Goal: Task Accomplishment & Management: Use online tool/utility

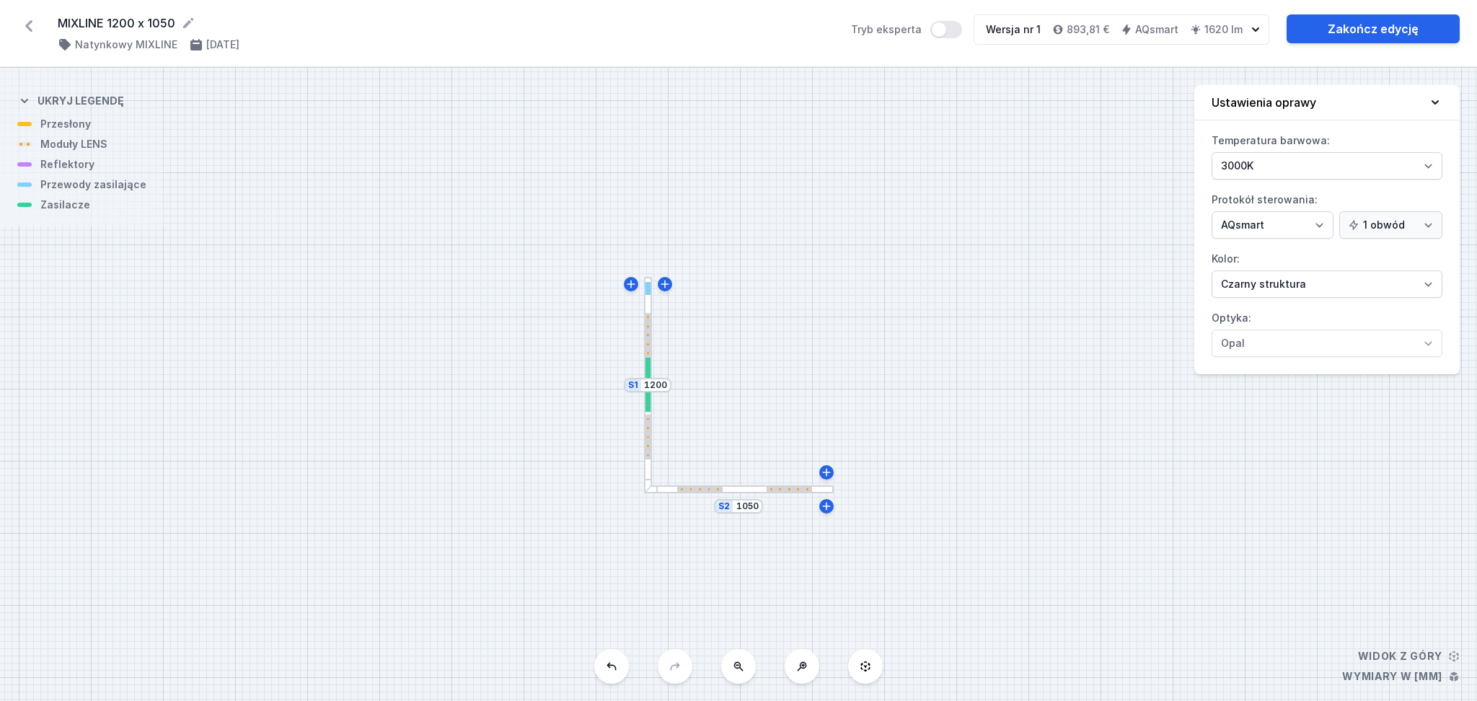
select select "5"
select select "2"
click at [427, 235] on div "S2 1050 S1 1200" at bounding box center [738, 384] width 1477 height 633
click at [646, 434] on div at bounding box center [648, 437] width 5 height 45
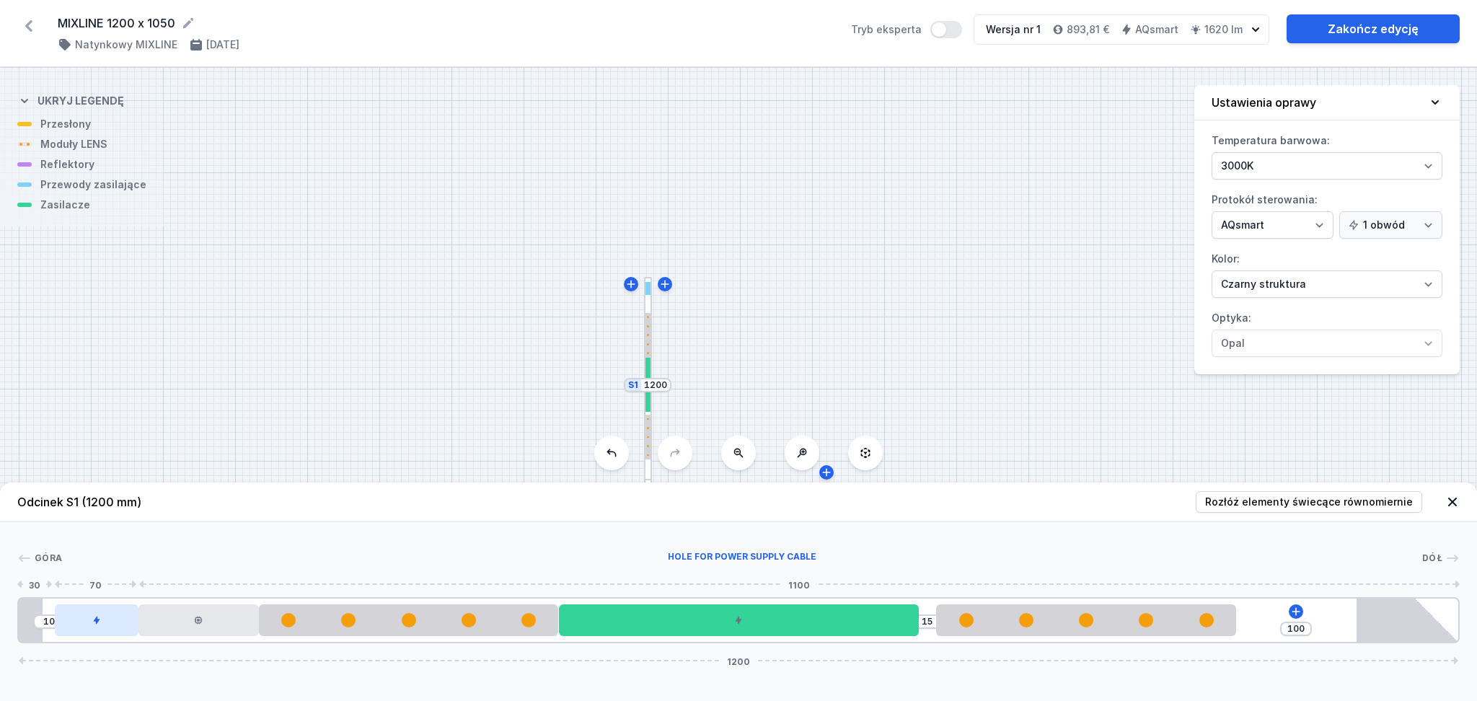
drag, startPoint x: 97, startPoint y: 619, endPoint x: 63, endPoint y: 626, distance: 34.0
click at [55, 631] on div at bounding box center [97, 621] width 84 height 32
drag, startPoint x: 96, startPoint y: 619, endPoint x: 79, endPoint y: 631, distance: 20.2
drag, startPoint x: 82, startPoint y: 631, endPoint x: 38, endPoint y: 633, distance: 44.8
click at [38, 633] on div "10 15 100 1200" at bounding box center [738, 620] width 1443 height 46
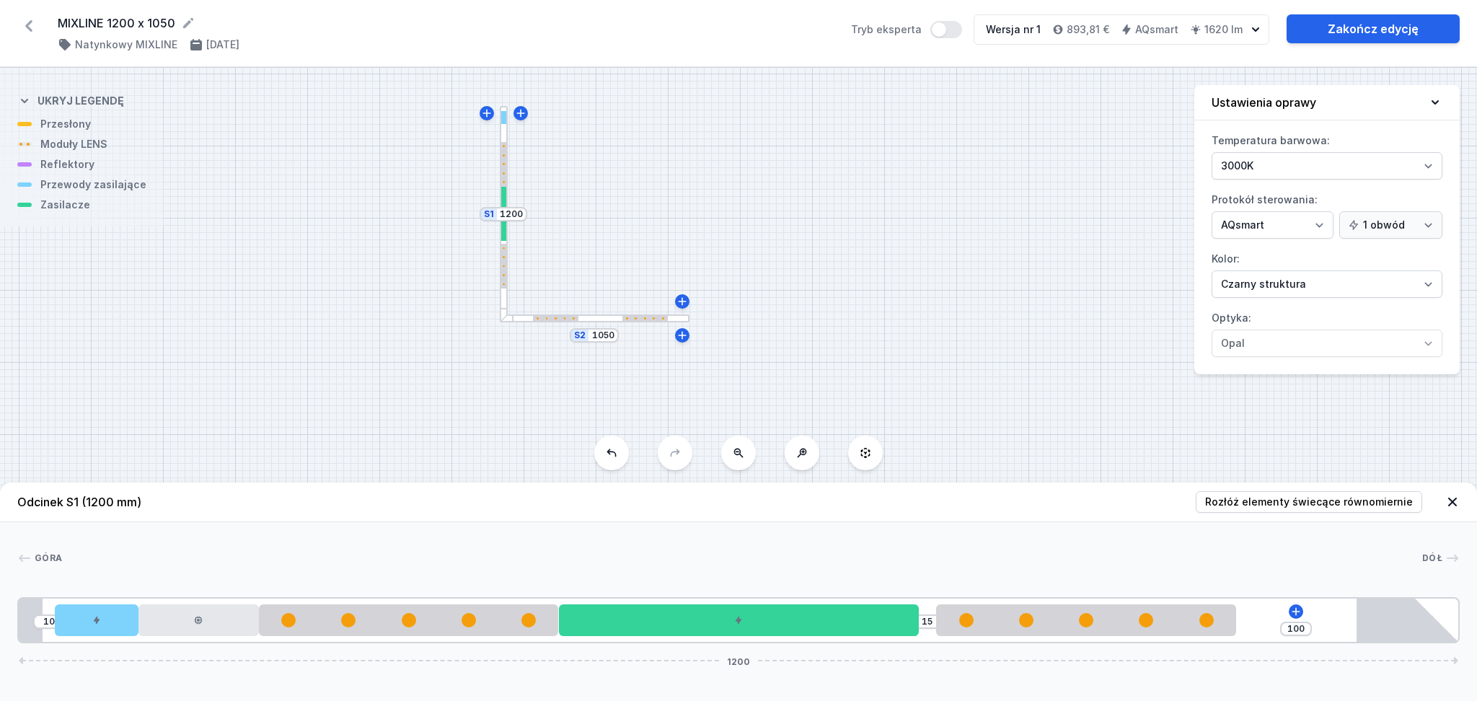
drag, startPoint x: 826, startPoint y: 326, endPoint x: 726, endPoint y: 190, distance: 169.2
click at [726, 190] on div "S2 1050 S1 1200" at bounding box center [738, 384] width 1477 height 633
click at [552, 318] on div at bounding box center [555, 318] width 45 height 5
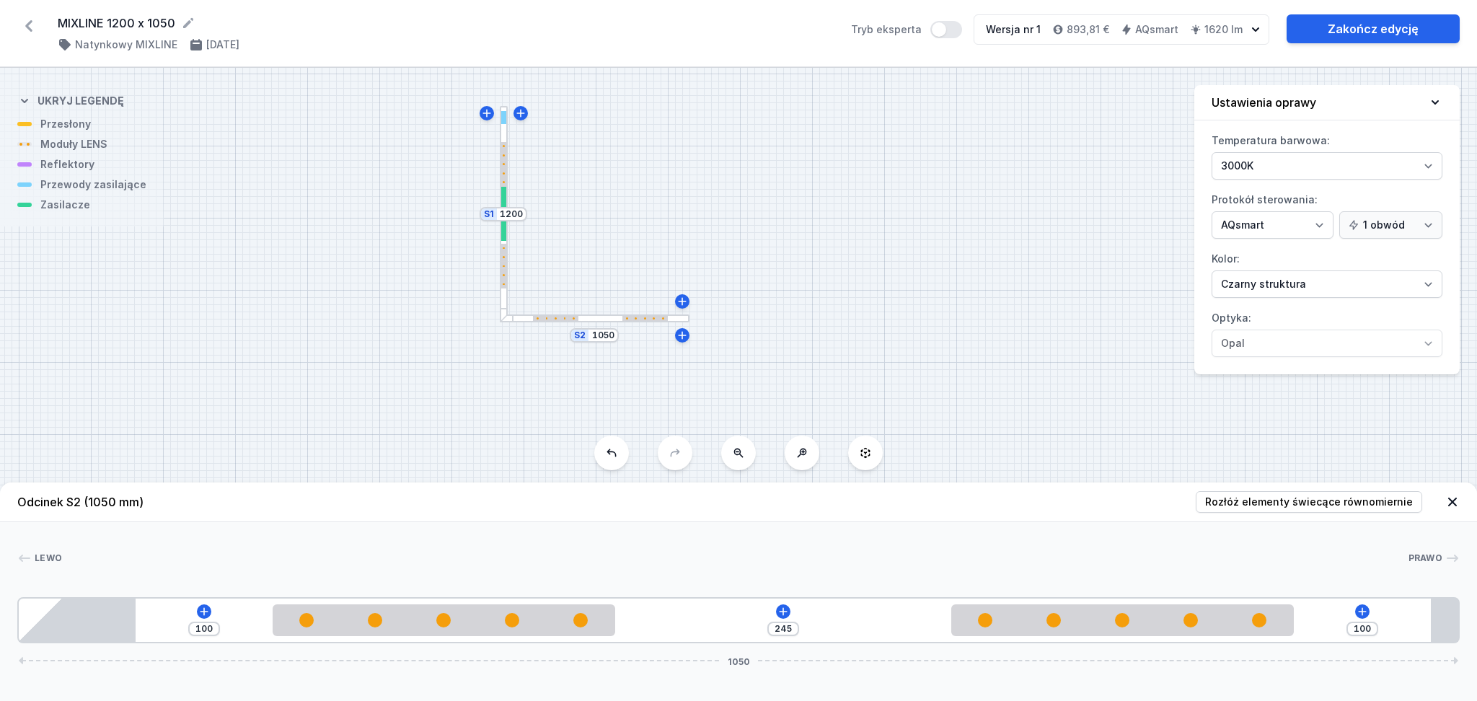
click at [504, 233] on div at bounding box center [503, 214] width 5 height 54
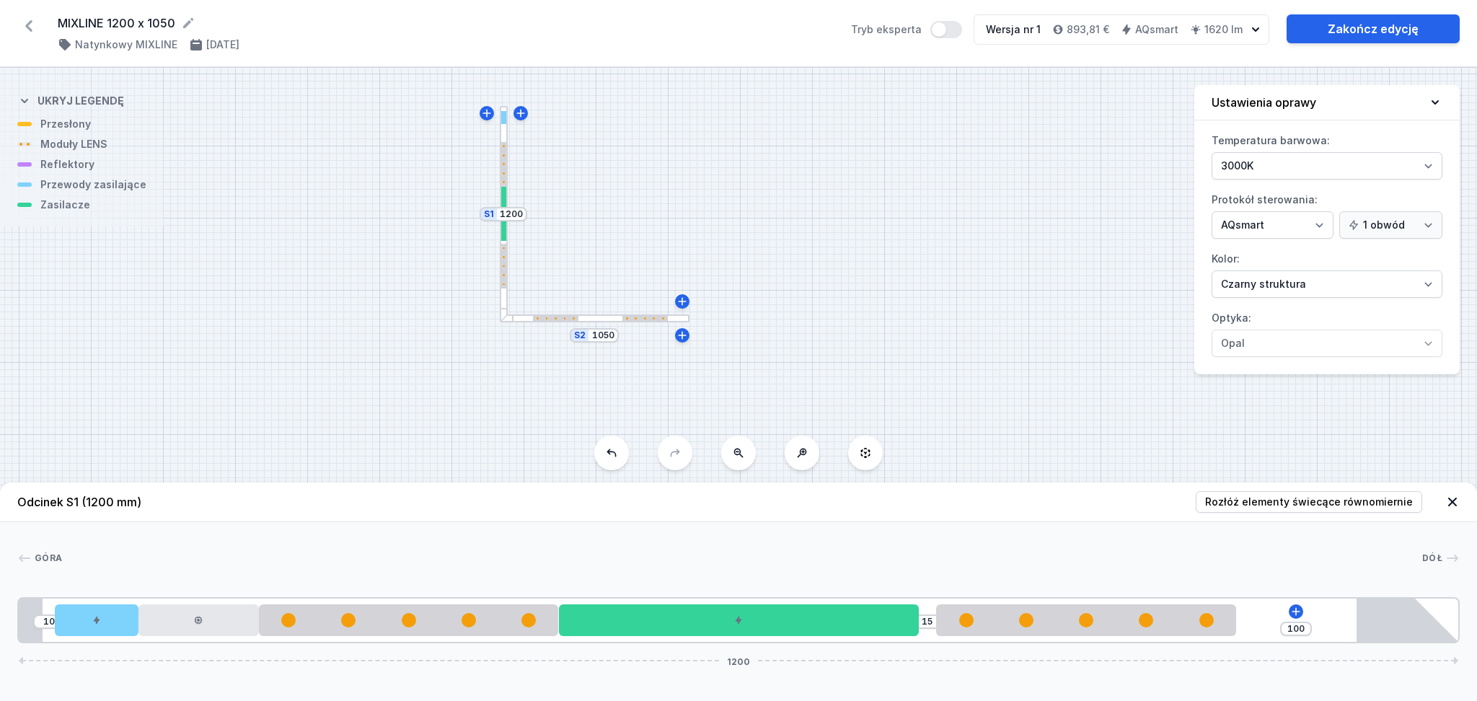
click at [596, 313] on div "S2 1050 S1 1200" at bounding box center [738, 384] width 1477 height 633
click at [595, 317] on div at bounding box center [595, 319] width 190 height 8
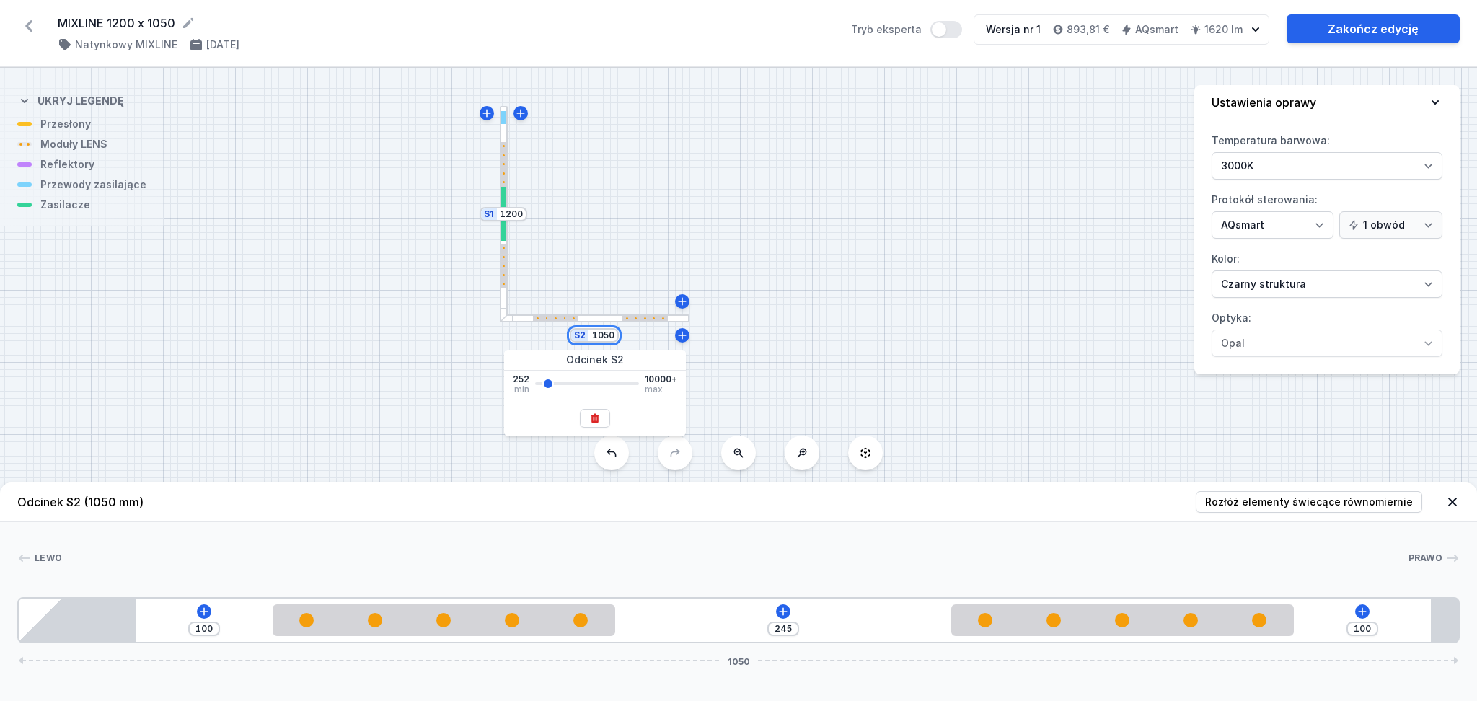
click at [595, 330] on input "1050" at bounding box center [603, 336] width 23 height 12
click at [500, 224] on div at bounding box center [504, 214] width 8 height 216
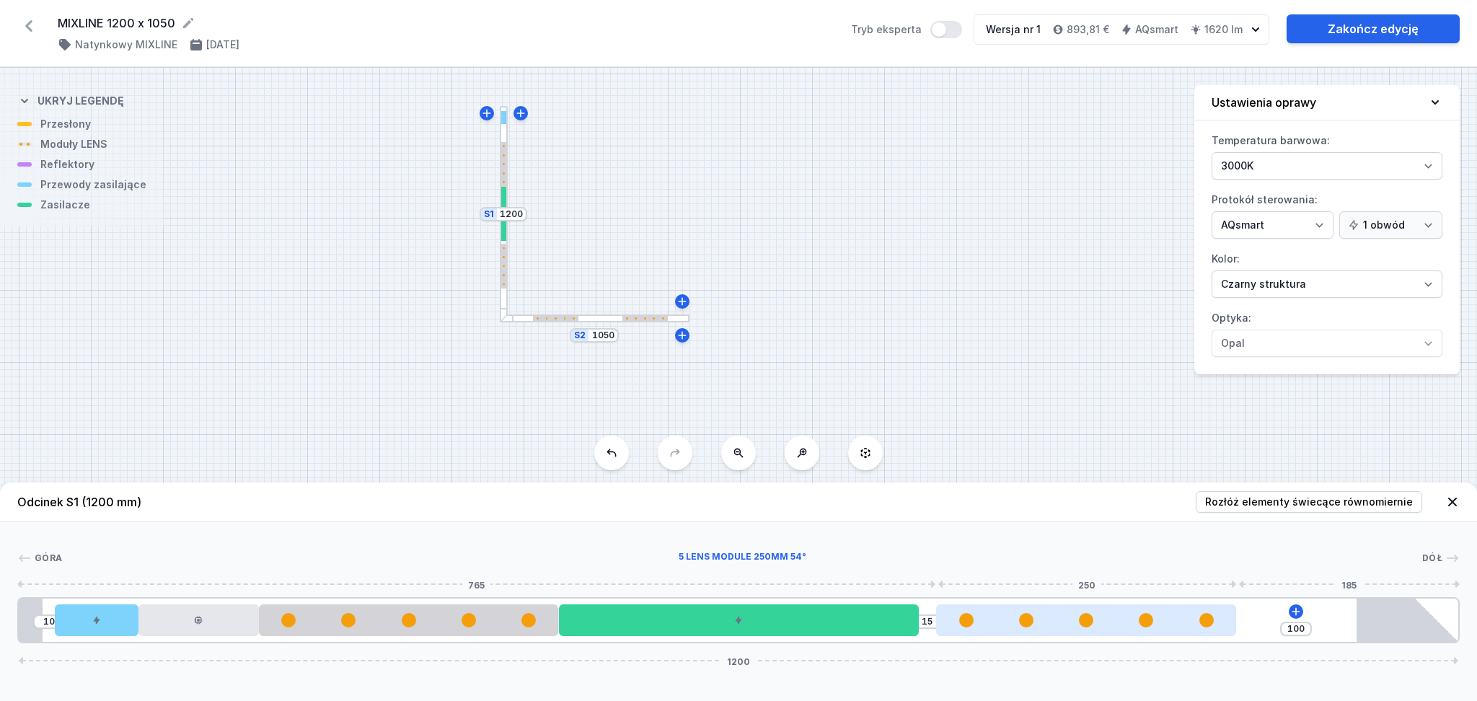
click at [976, 623] on div at bounding box center [1086, 620] width 300 height 14
select select "1516"
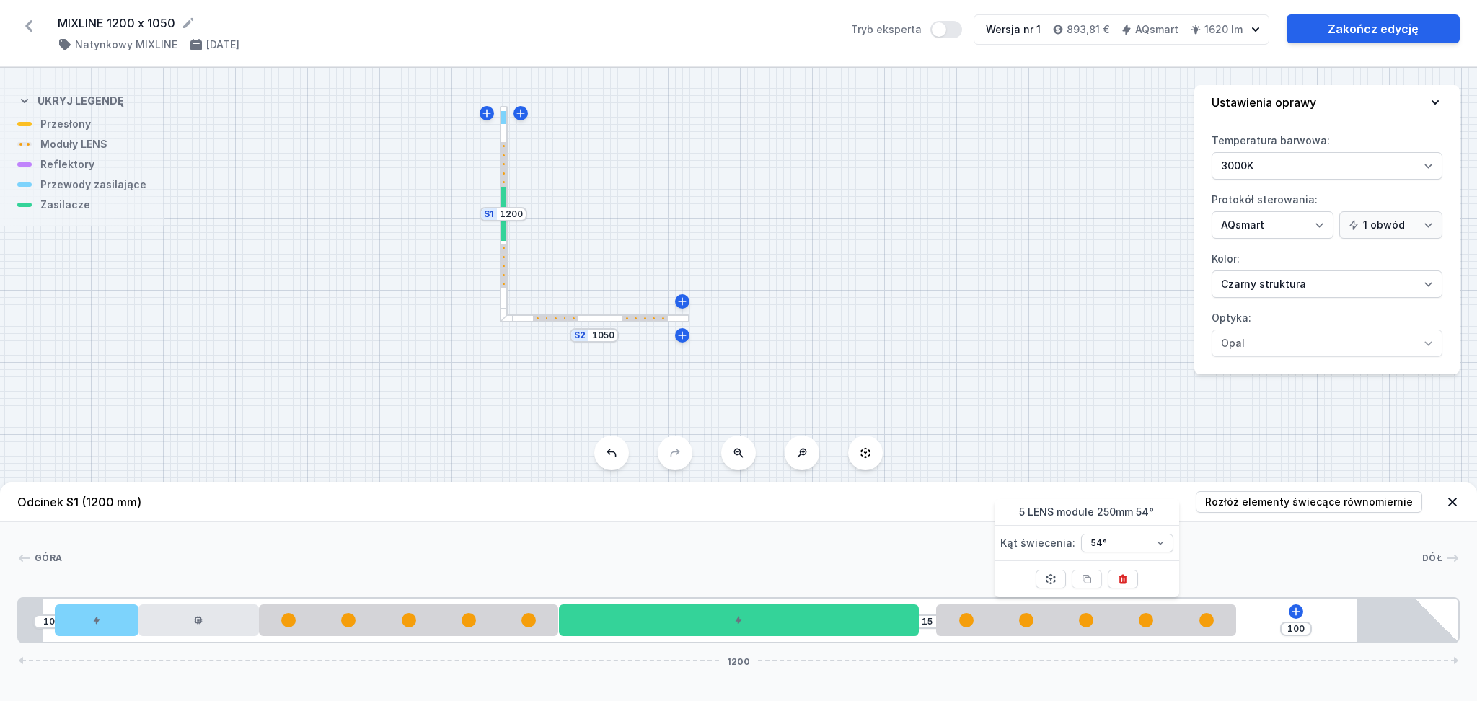
click at [603, 321] on div at bounding box center [595, 319] width 190 height 8
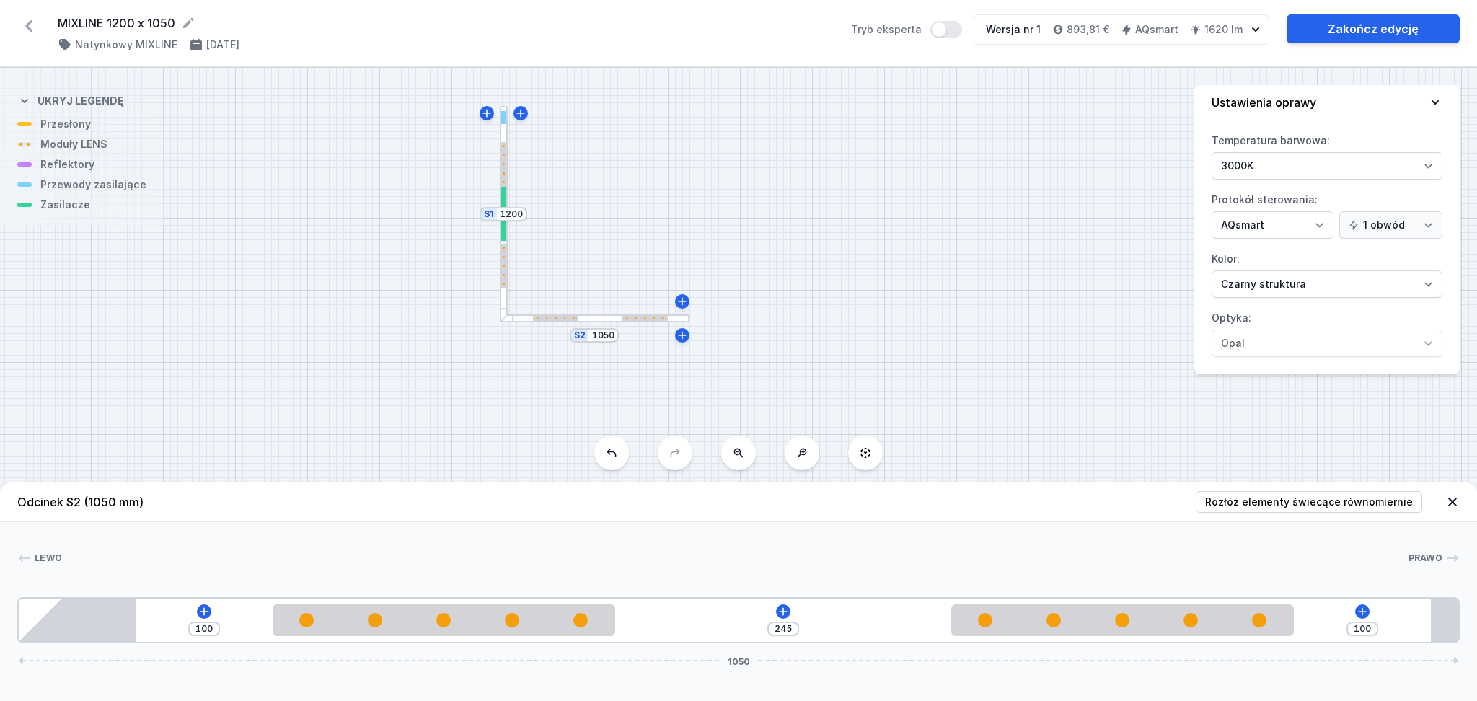
click at [502, 237] on div at bounding box center [503, 214] width 5 height 54
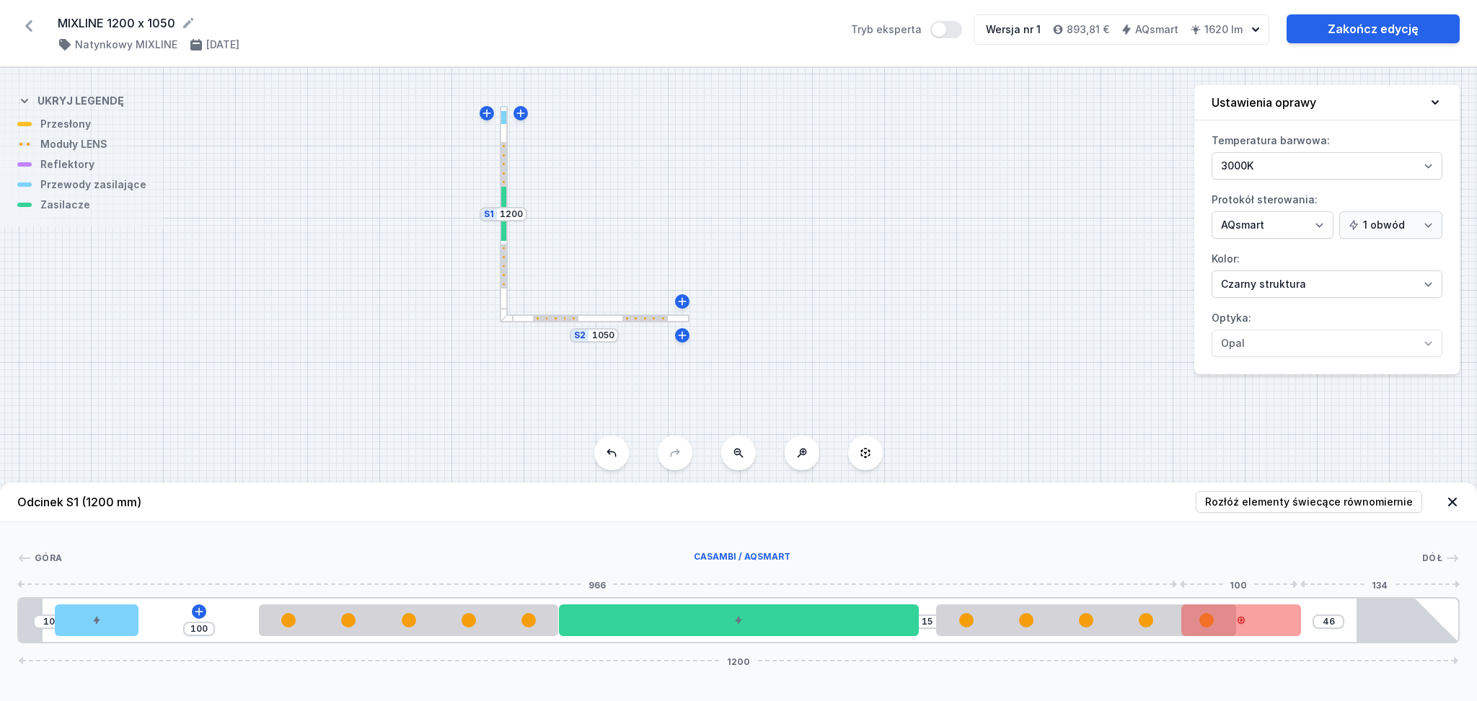
type input "38"
drag, startPoint x: 190, startPoint y: 632, endPoint x: 1293, endPoint y: 625, distance: 1103.0
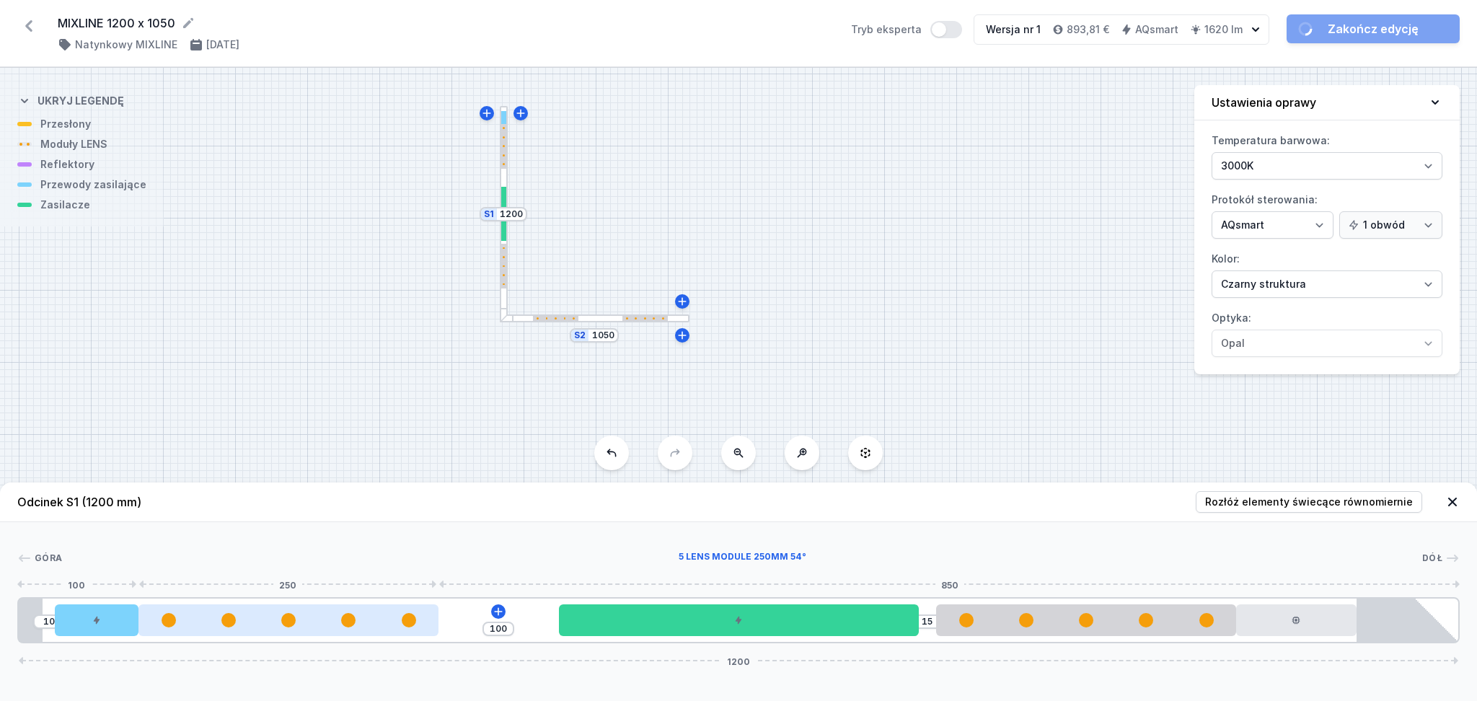
drag, startPoint x: 319, startPoint y: 625, endPoint x: 258, endPoint y: 628, distance: 60.6
click at [258, 628] on div at bounding box center [289, 620] width 300 height 14
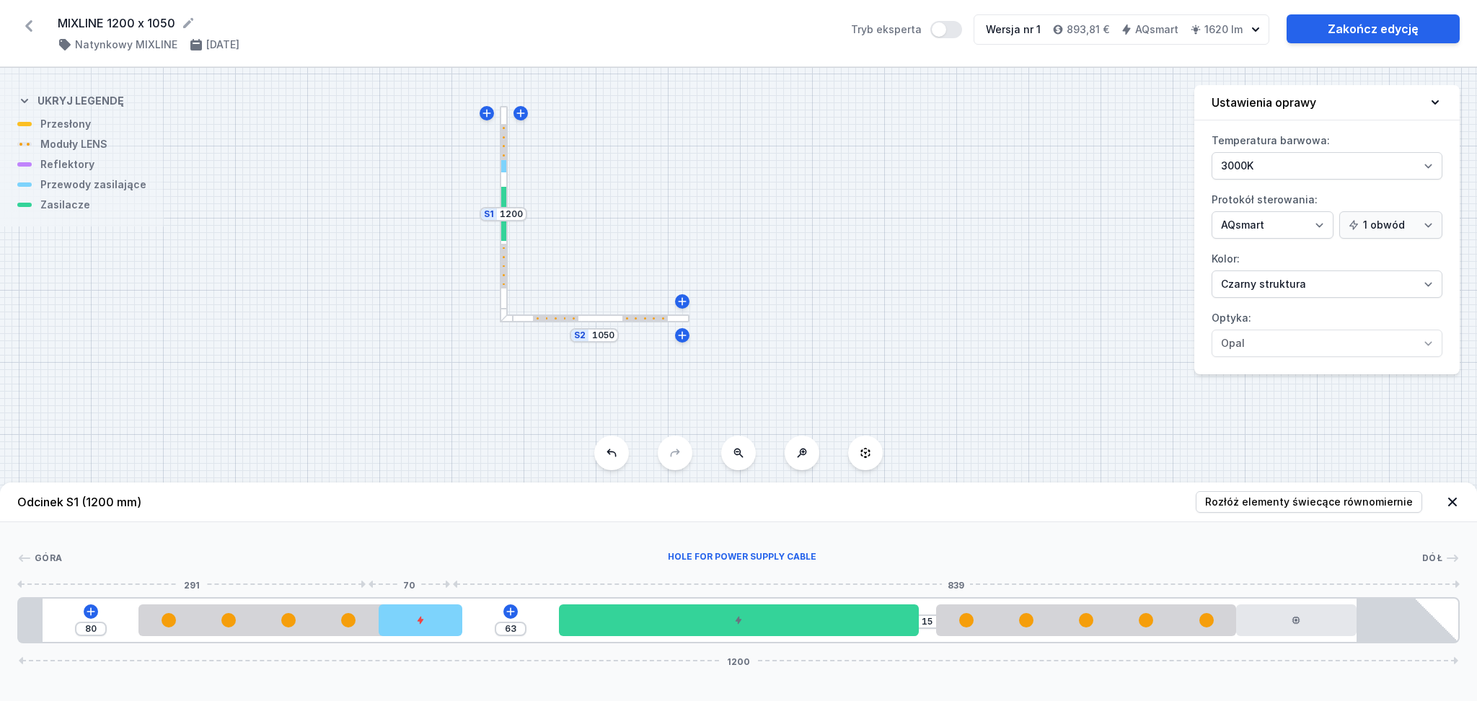
type input "30"
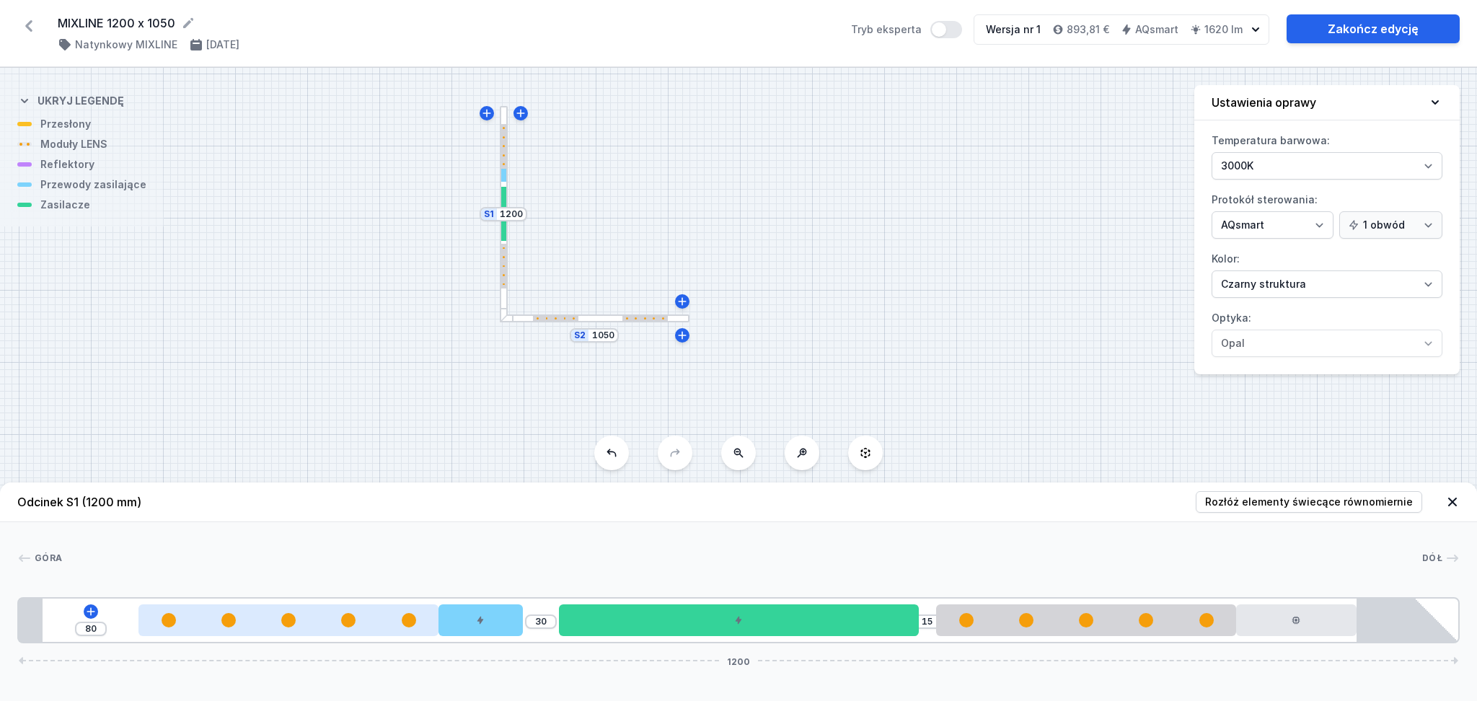
drag, startPoint x: 89, startPoint y: 625, endPoint x: 339, endPoint y: 629, distance: 250.4
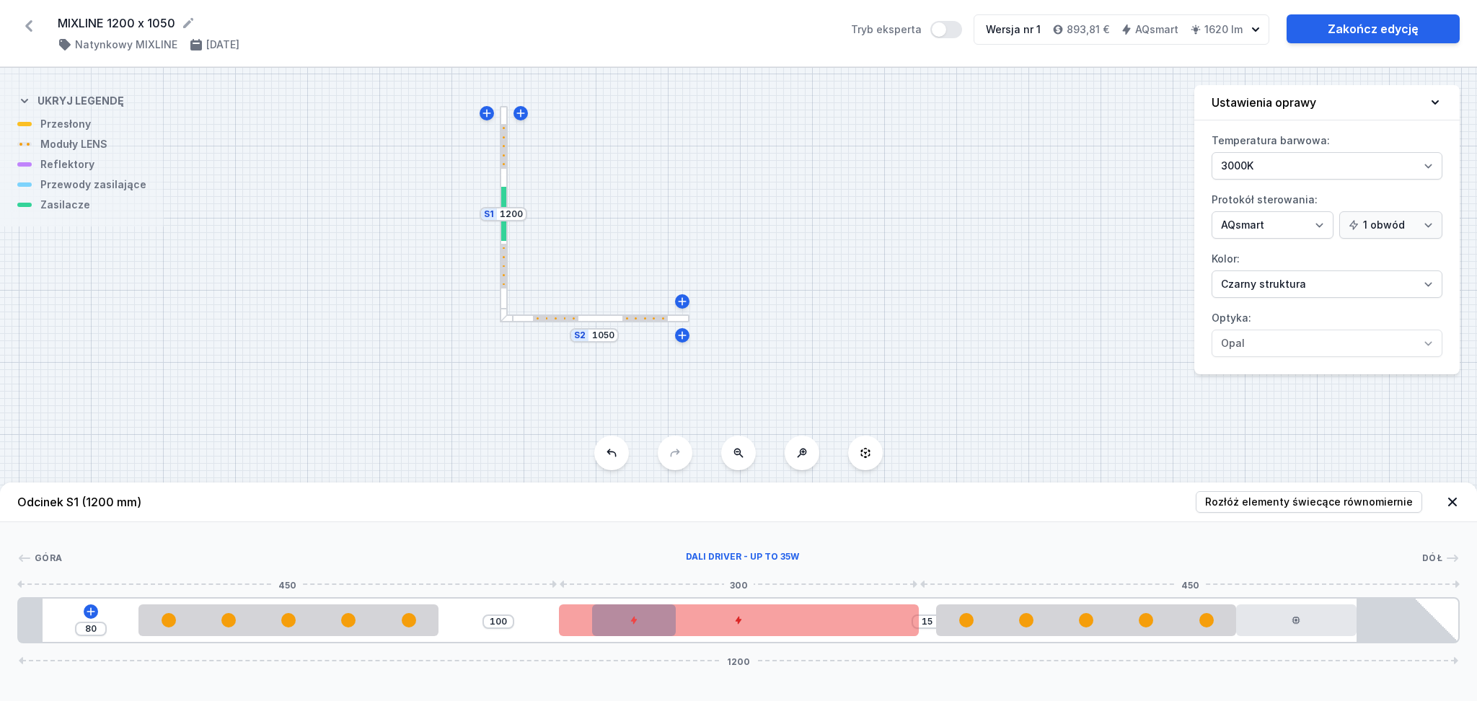
drag, startPoint x: 481, startPoint y: 628, endPoint x: 637, endPoint y: 631, distance: 155.8
click at [637, 631] on div "80 100 15 1200" at bounding box center [738, 620] width 1443 height 46
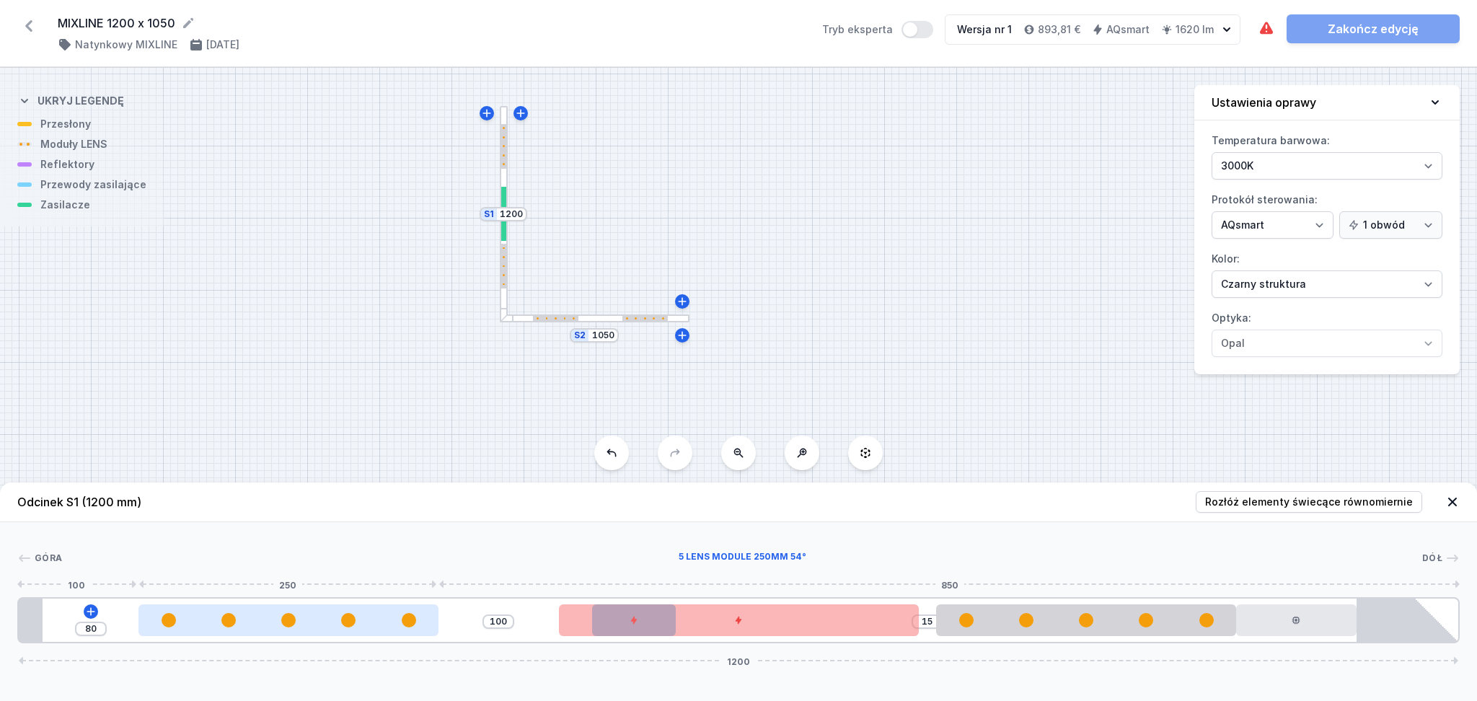
type input "97"
type input "83"
type input "98"
type input "82"
type input "99"
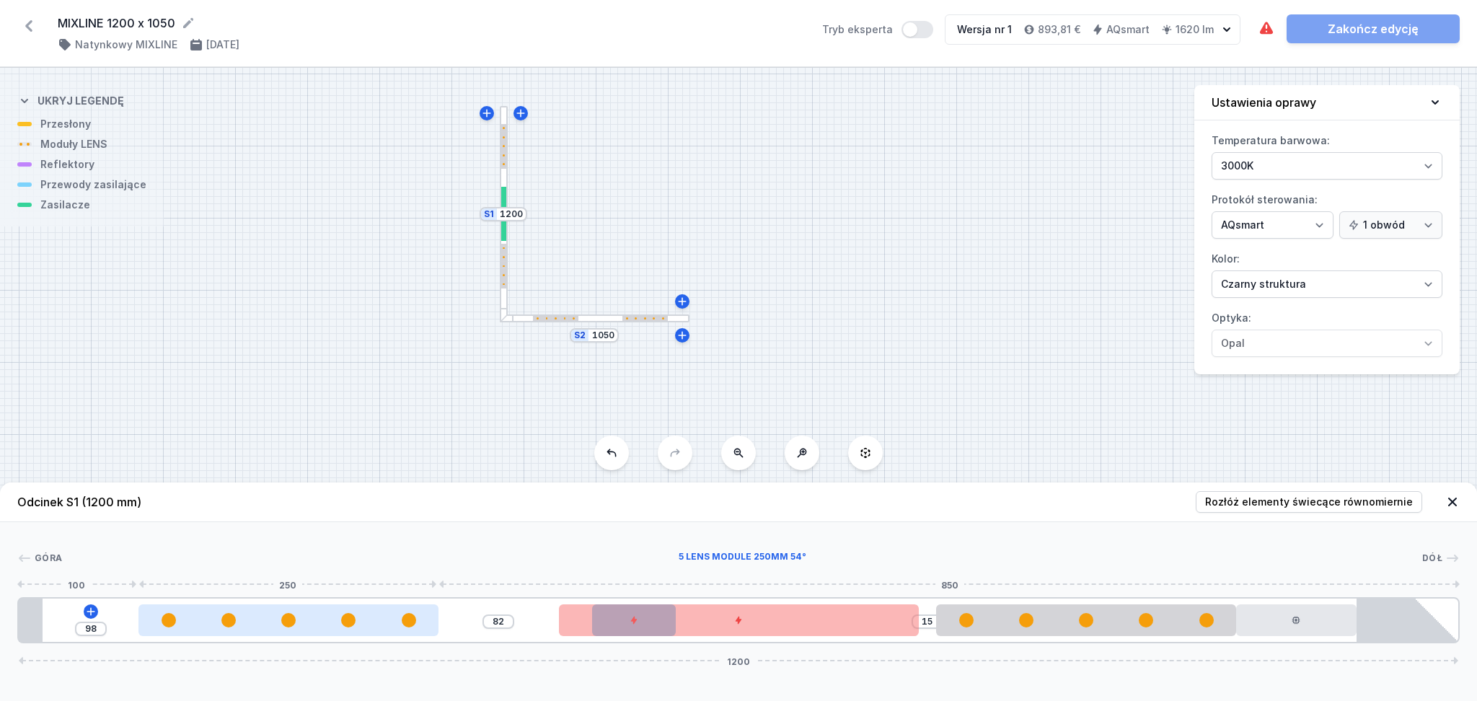
type input "81"
type input "100"
type input "80"
type input "102"
type input "78"
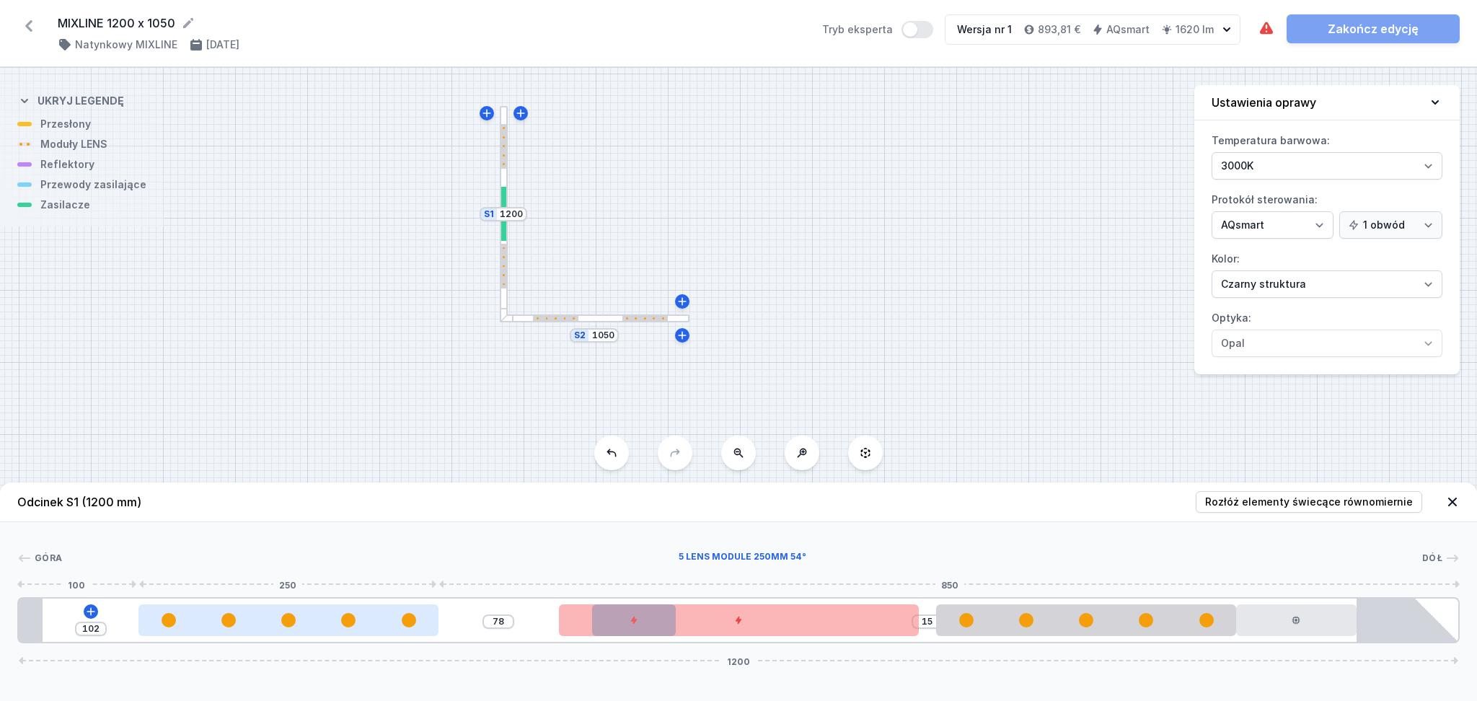
type input "104"
type input "76"
type input "105"
type input "75"
type input "106"
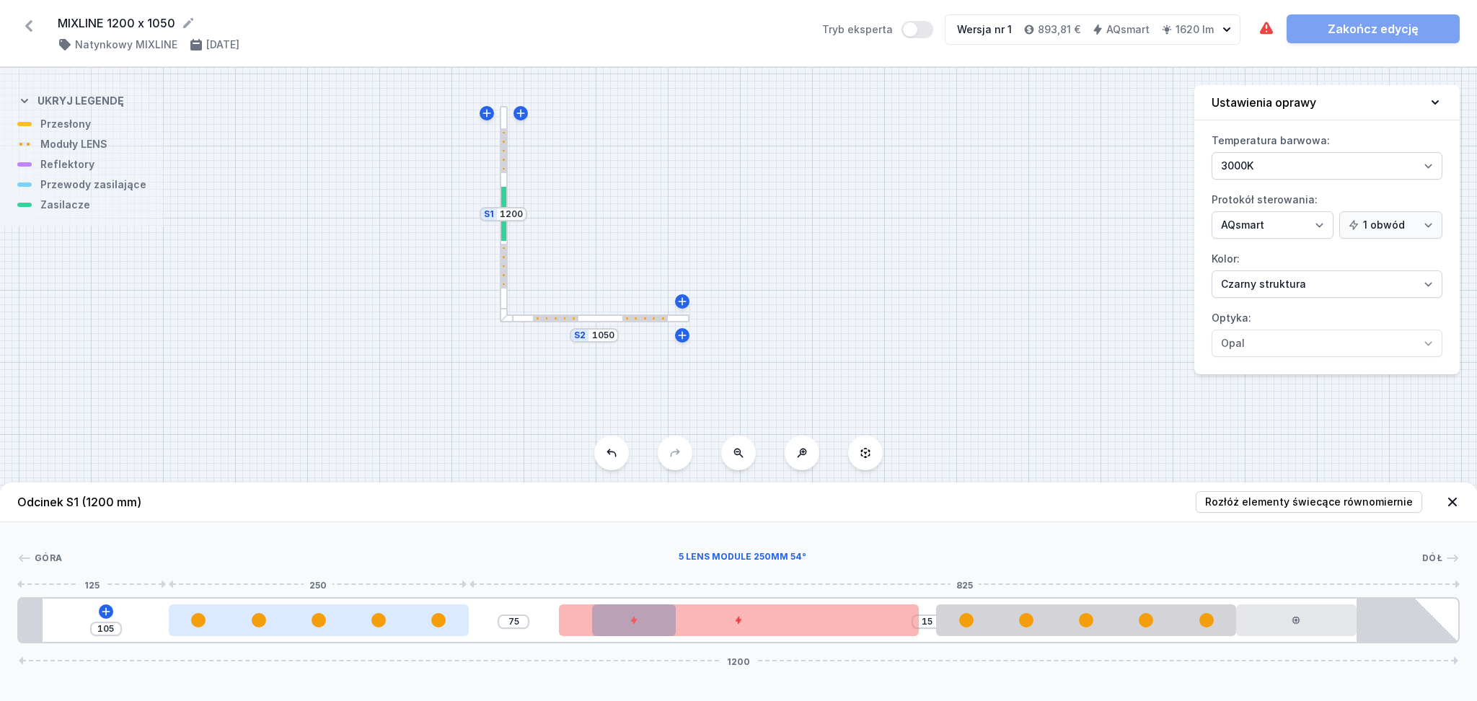
type input "74"
type input "105"
type input "75"
type input "104"
type input "76"
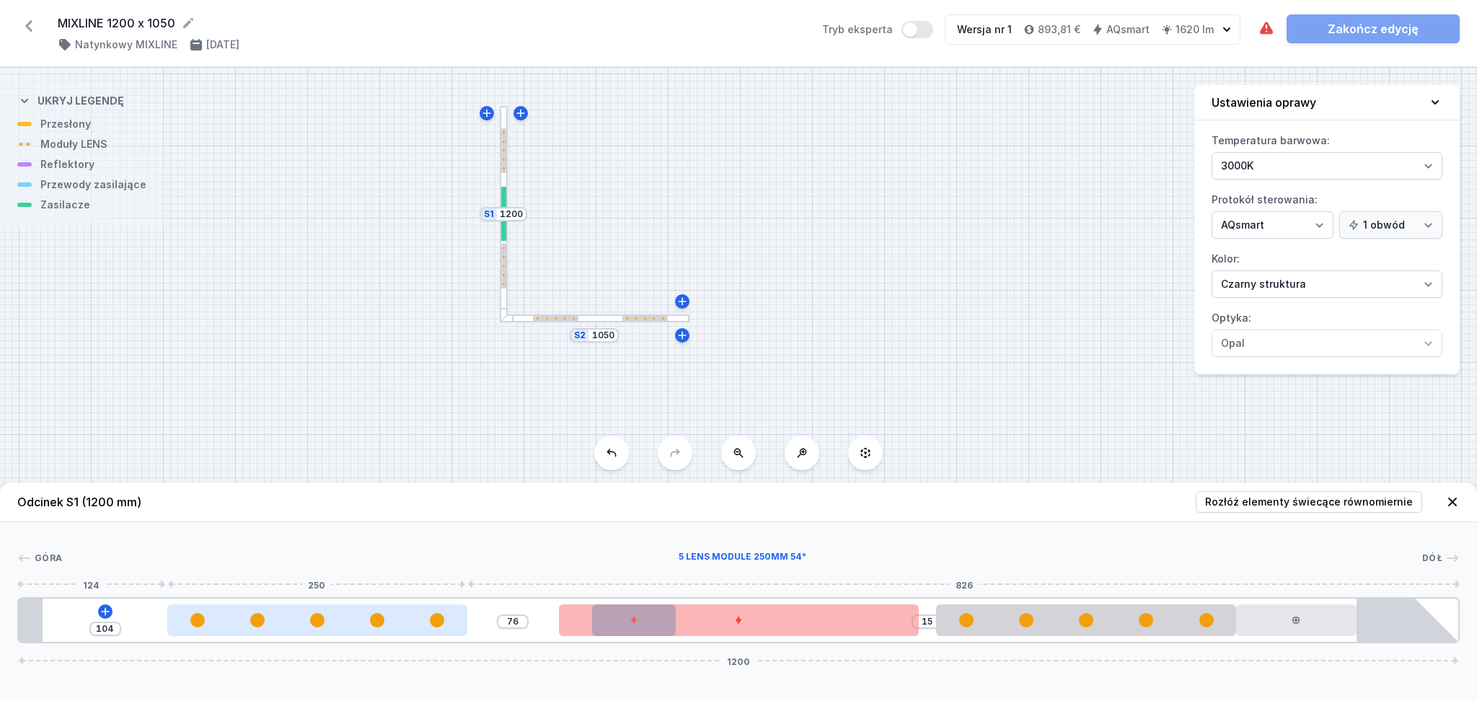
type input "103"
type input "77"
type input "102"
type input "78"
type input "101"
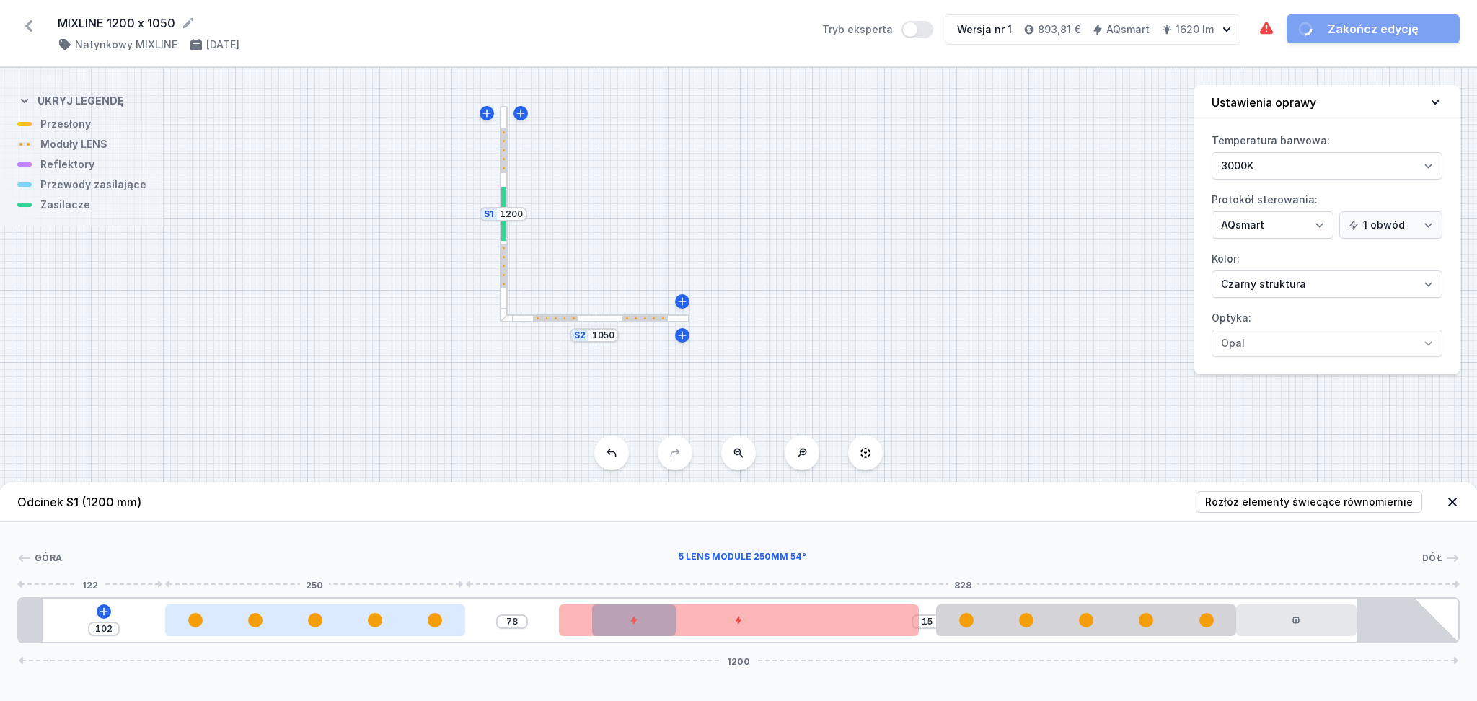
type input "79"
type input "100"
type input "80"
type input "99"
type input "81"
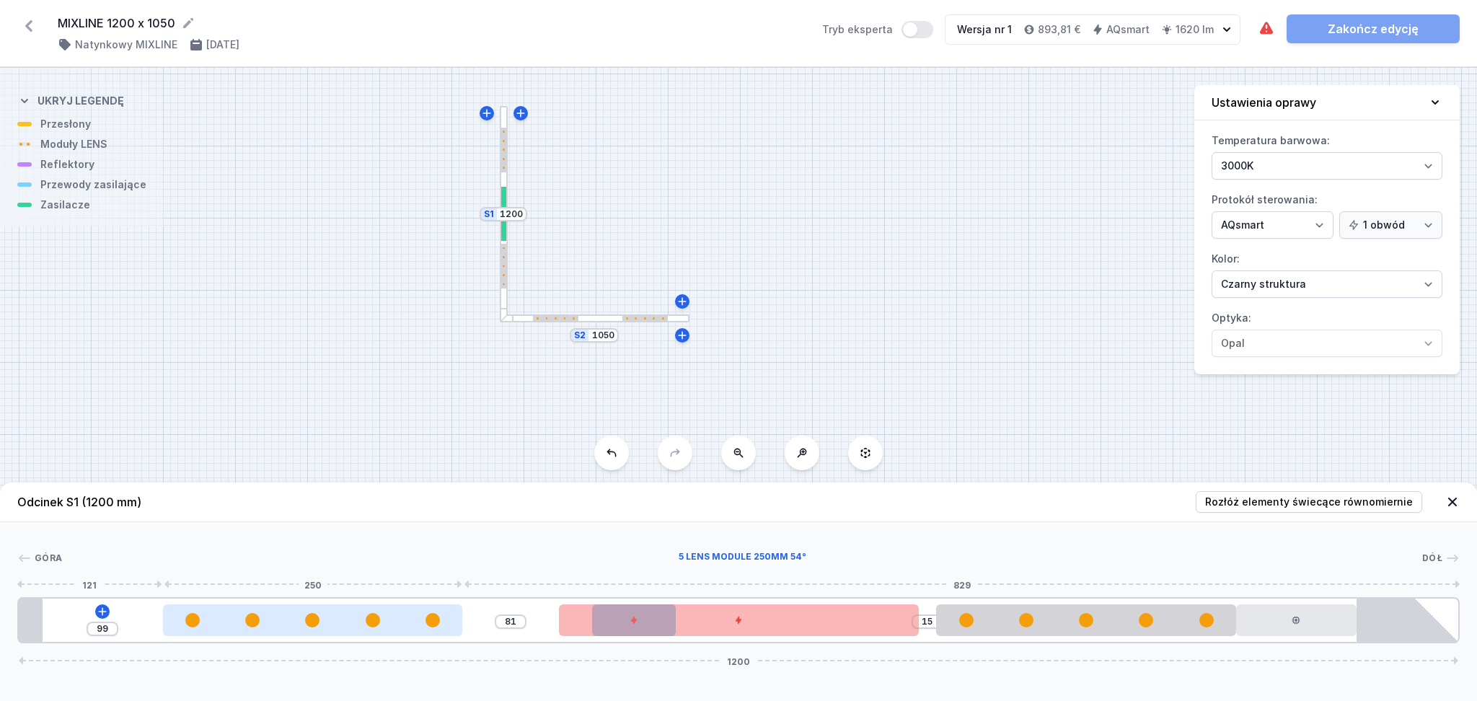
type input "98"
type input "82"
type input "100"
click at [268, 625] on div at bounding box center [313, 620] width 300 height 14
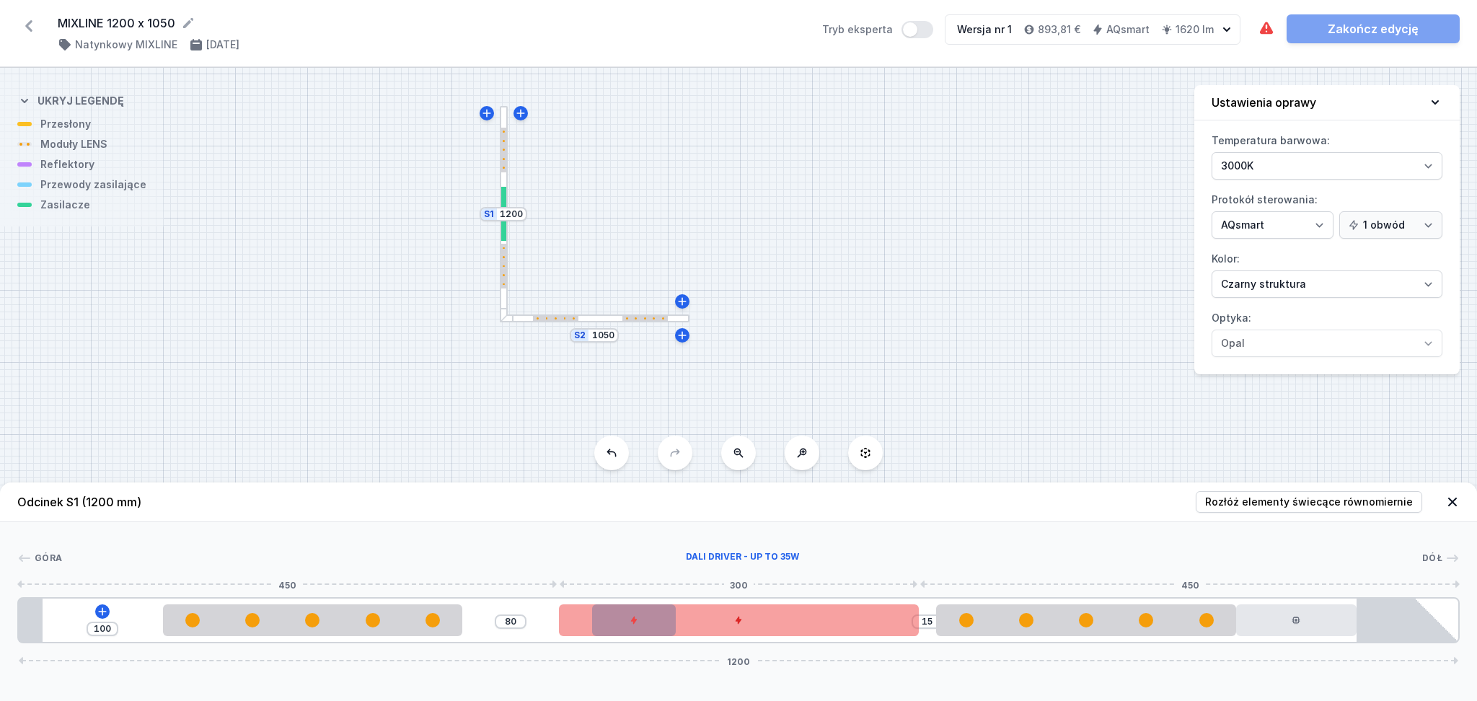
type input "95"
drag, startPoint x: 638, startPoint y: 631, endPoint x: 649, endPoint y: 629, distance: 10.9
click at [649, 629] on div at bounding box center [756, 621] width 360 height 32
drag, startPoint x: 633, startPoint y: 632, endPoint x: 547, endPoint y: 634, distance: 86.6
click at [547, 634] on div at bounding box center [642, 621] width 360 height 32
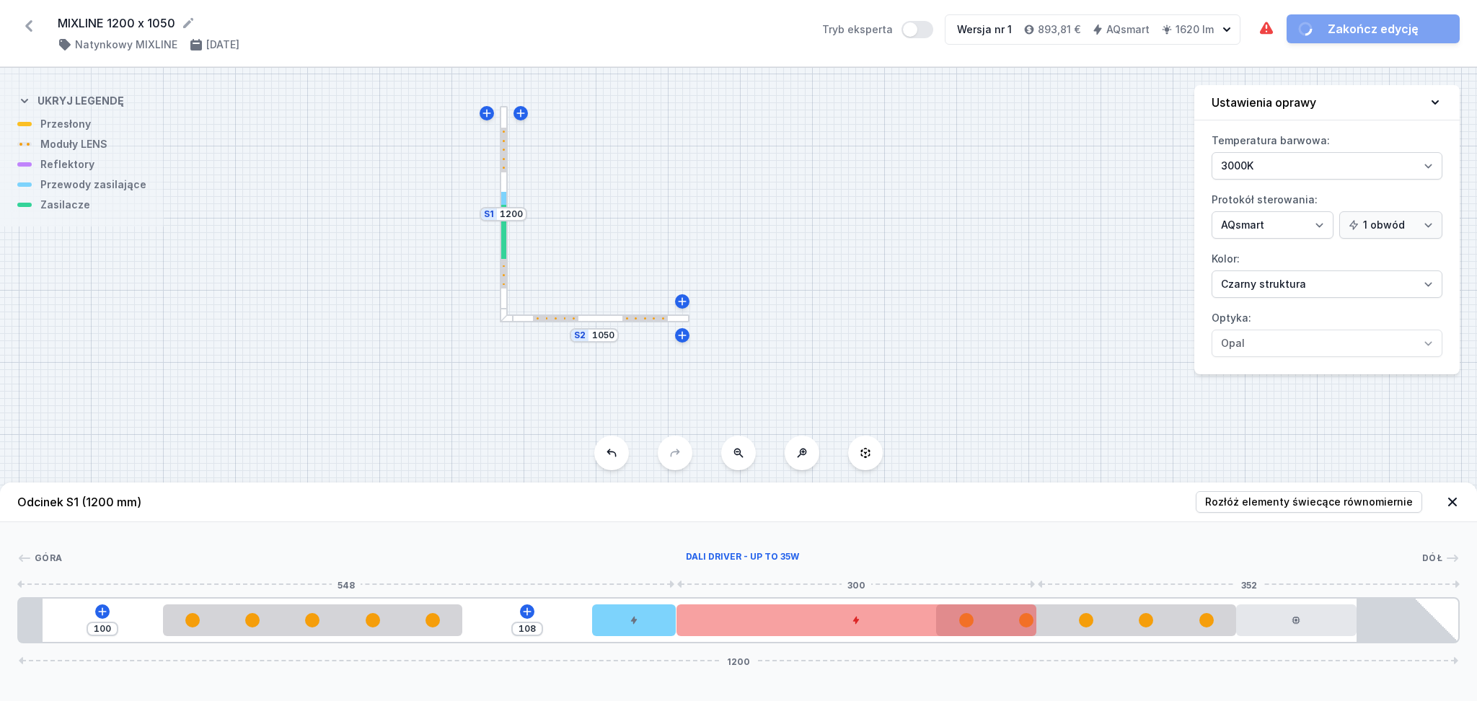
drag, startPoint x: 653, startPoint y: 628, endPoint x: 893, endPoint y: 625, distance: 240.2
click at [893, 625] on div at bounding box center [857, 621] width 360 height 32
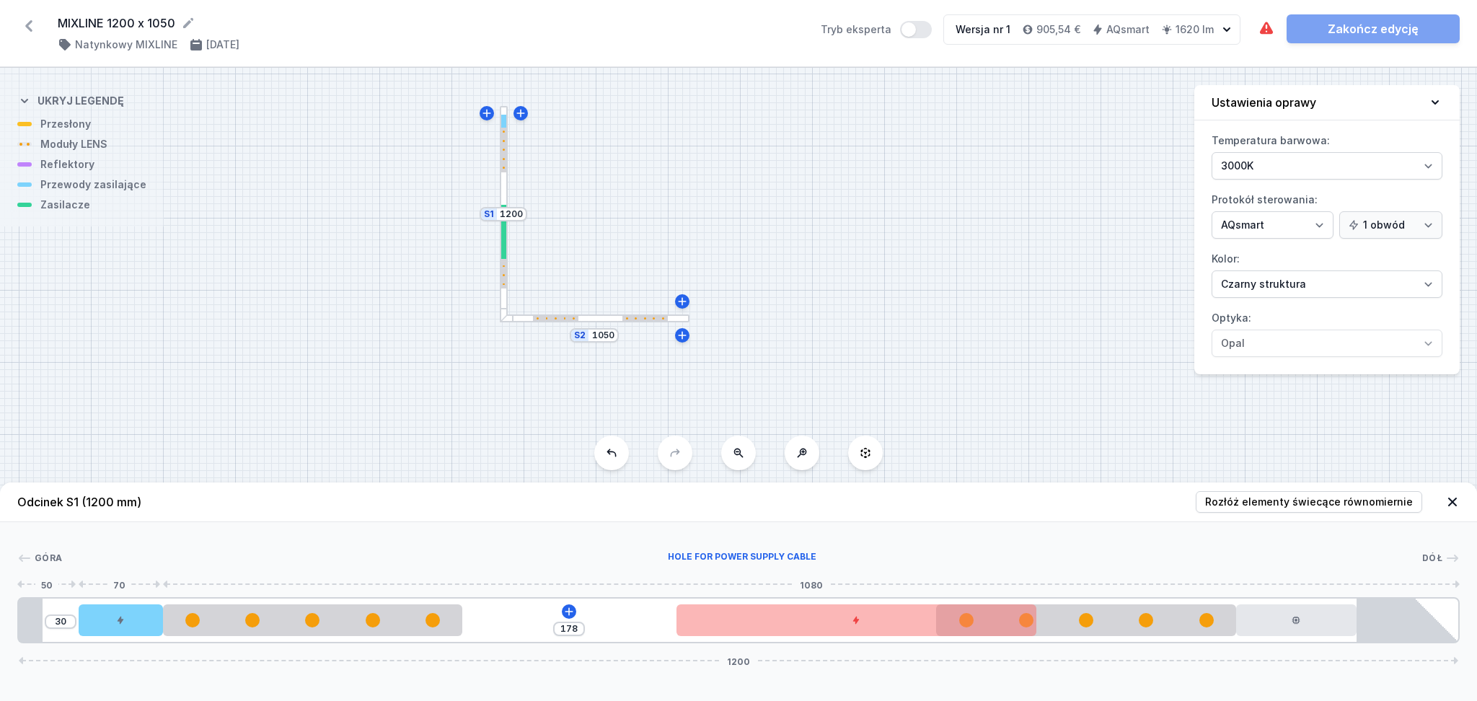
type input "10"
drag, startPoint x: 628, startPoint y: 624, endPoint x: 111, endPoint y: 611, distance: 516.7
click at [111, 611] on div at bounding box center [97, 621] width 84 height 32
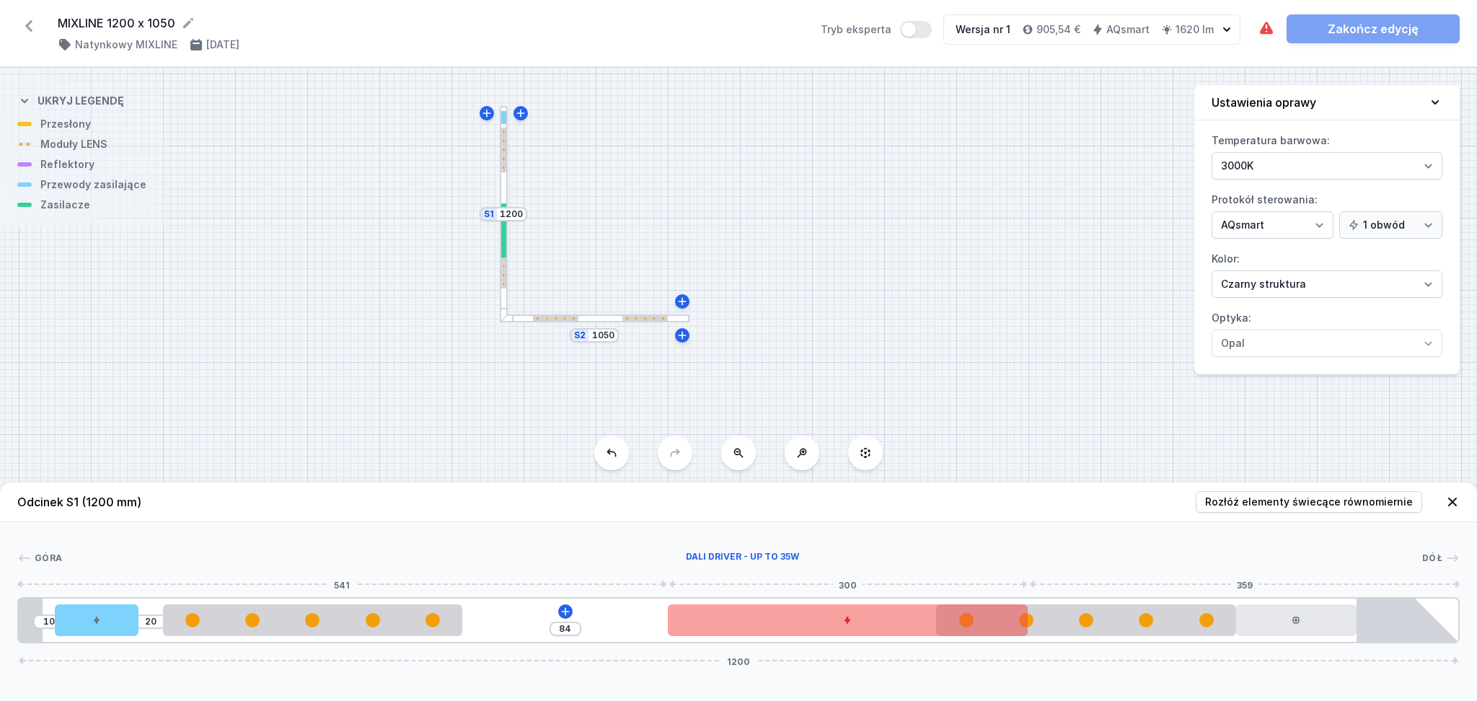
type input "95"
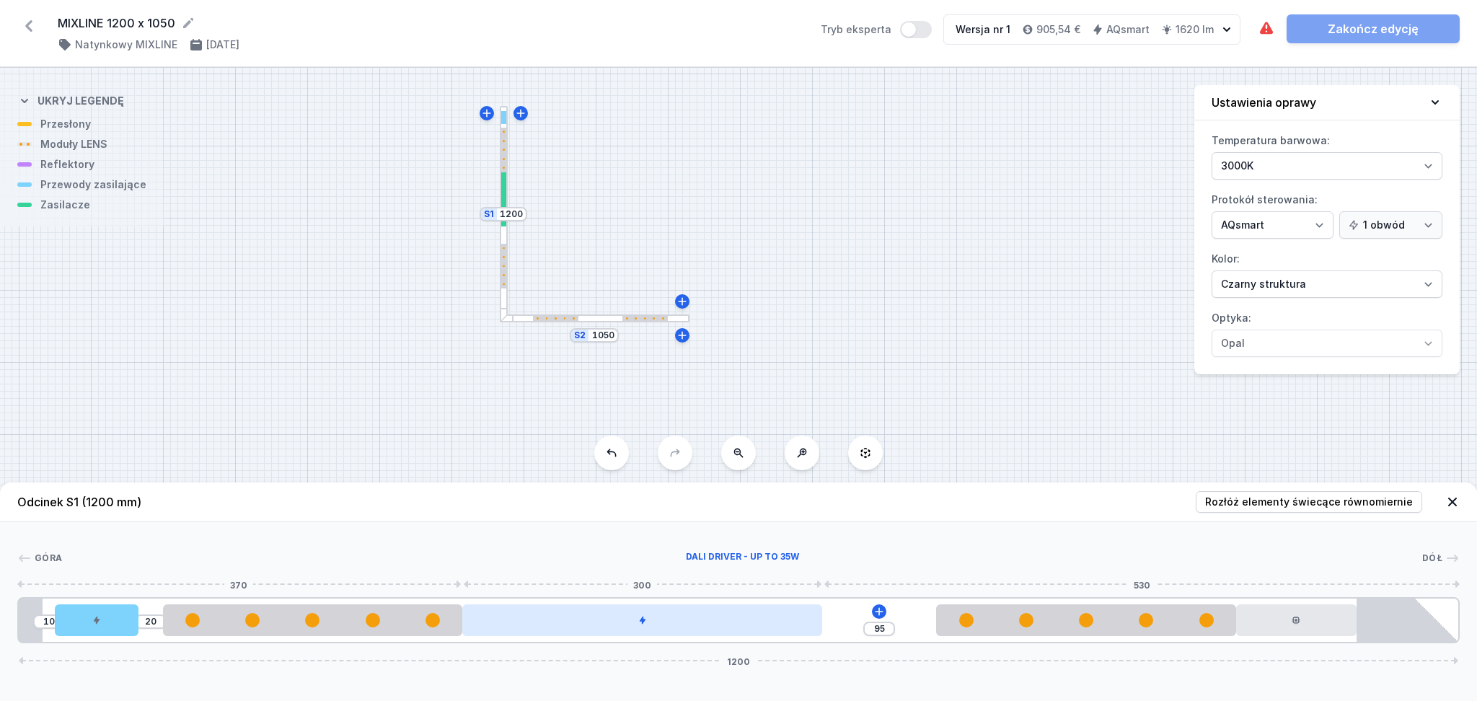
drag, startPoint x: 849, startPoint y: 622, endPoint x: 708, endPoint y: 621, distance: 141.4
click at [708, 621] on div at bounding box center [642, 621] width 360 height 32
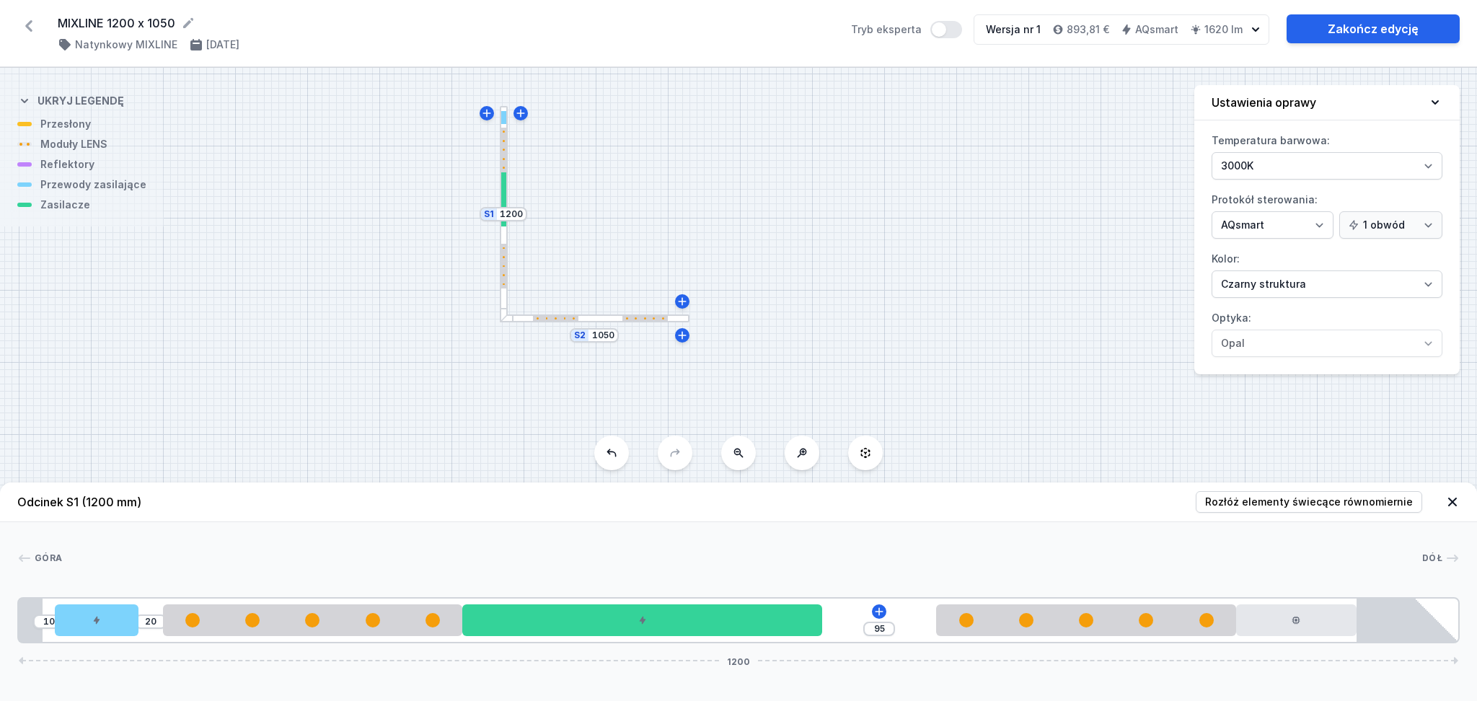
click at [591, 324] on div "S2 1050 S1 1200" at bounding box center [738, 384] width 1477 height 633
click at [1318, 30] on link "Zakończ edycję" at bounding box center [1373, 28] width 173 height 29
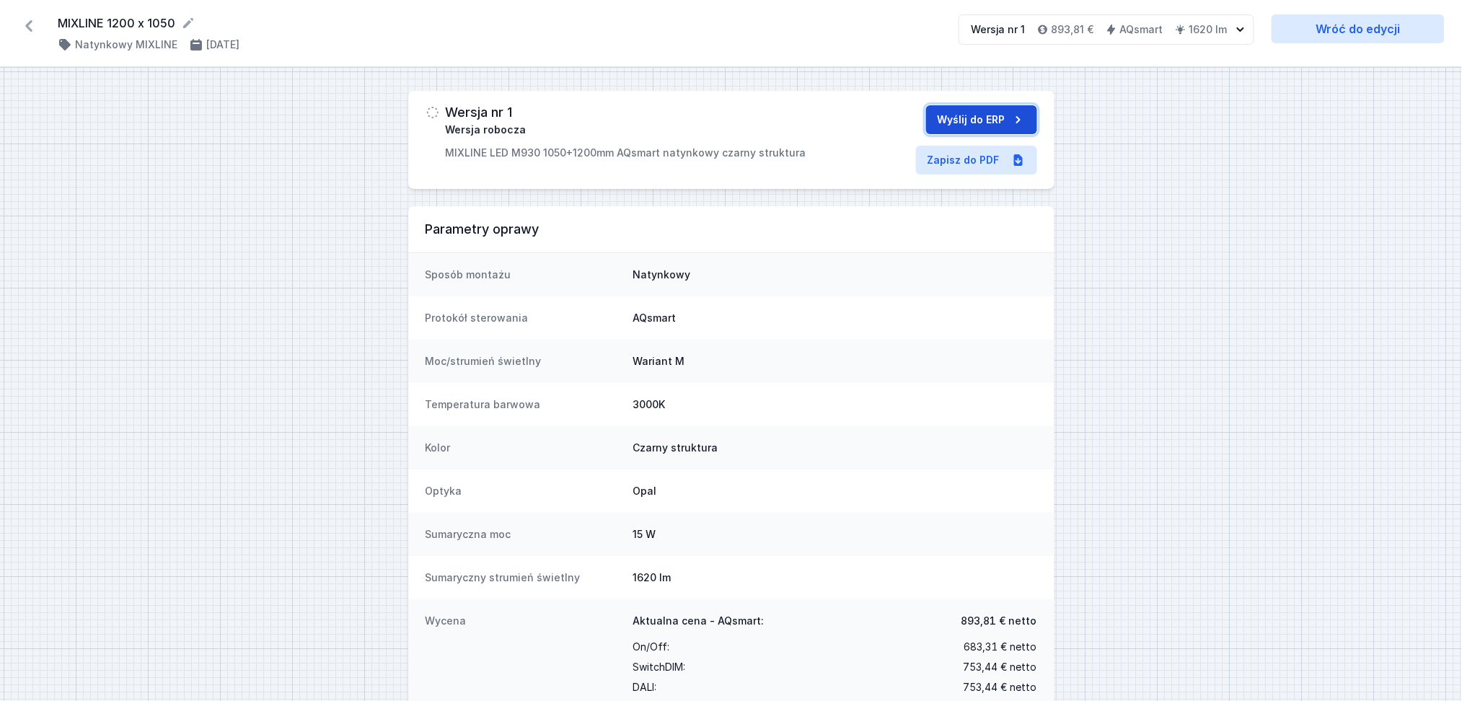
click at [967, 116] on button "Wyślij do ERP" at bounding box center [981, 119] width 111 height 29
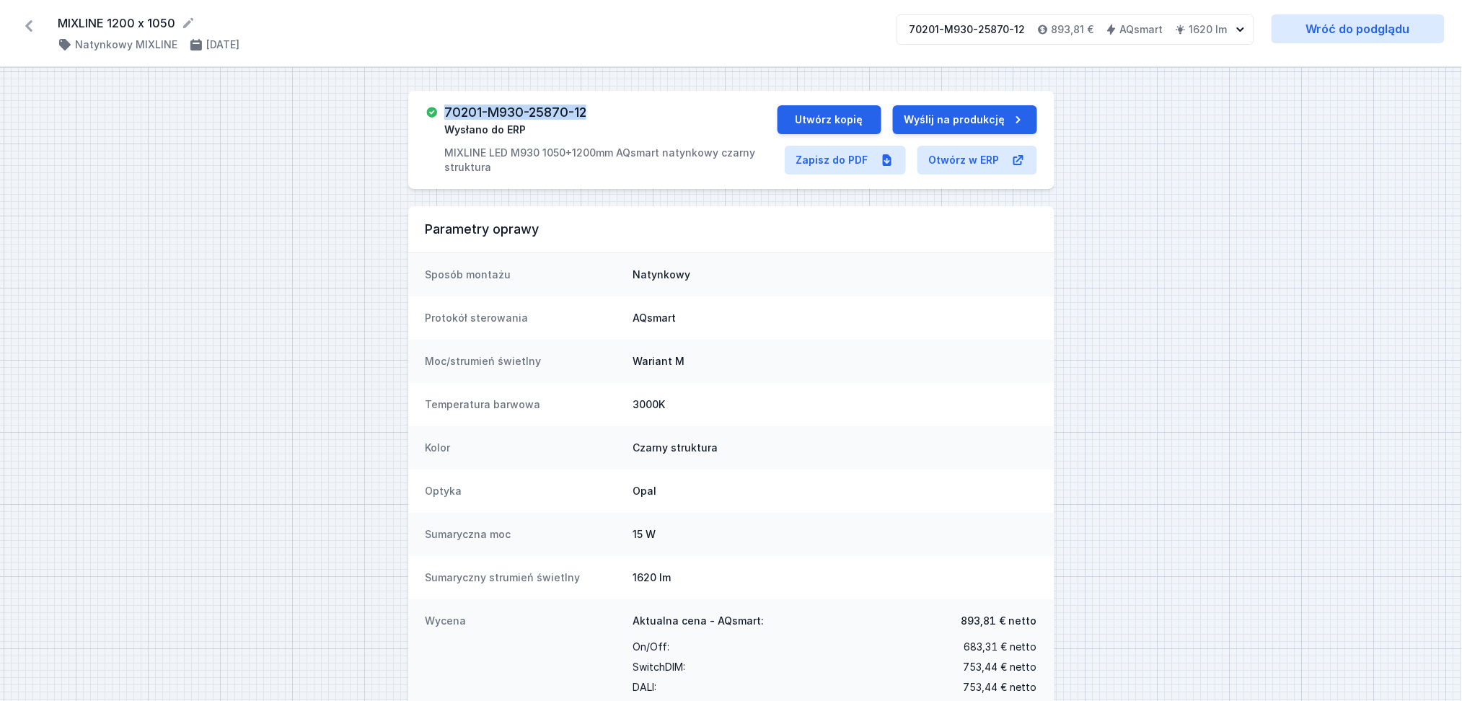
drag, startPoint x: 601, startPoint y: 114, endPoint x: 465, endPoint y: 107, distance: 136.5
click at [444, 108] on div "70201-M930-25870-12 Wysłano do ERP MIXLINE LED M930 1050+1200mm AQsmart natynko…" at bounding box center [610, 139] width 333 height 69
copy h3 "70201-M930-25870-12"
click at [824, 164] on link "Zapisz do PDF" at bounding box center [845, 160] width 121 height 29
